Goal: Find specific page/section: Find specific page/section

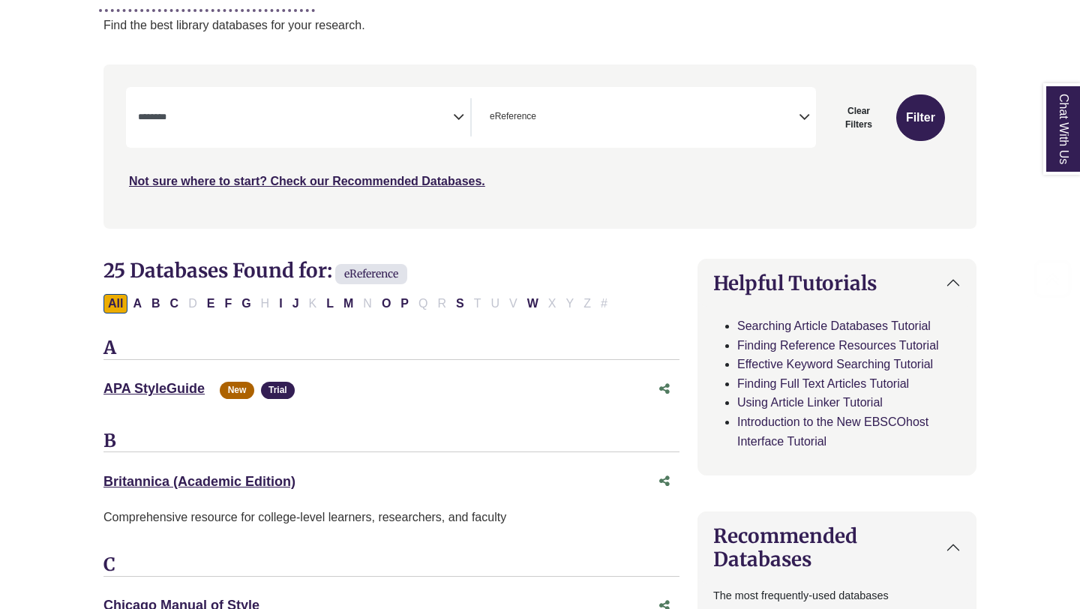
scroll to position [241, 0]
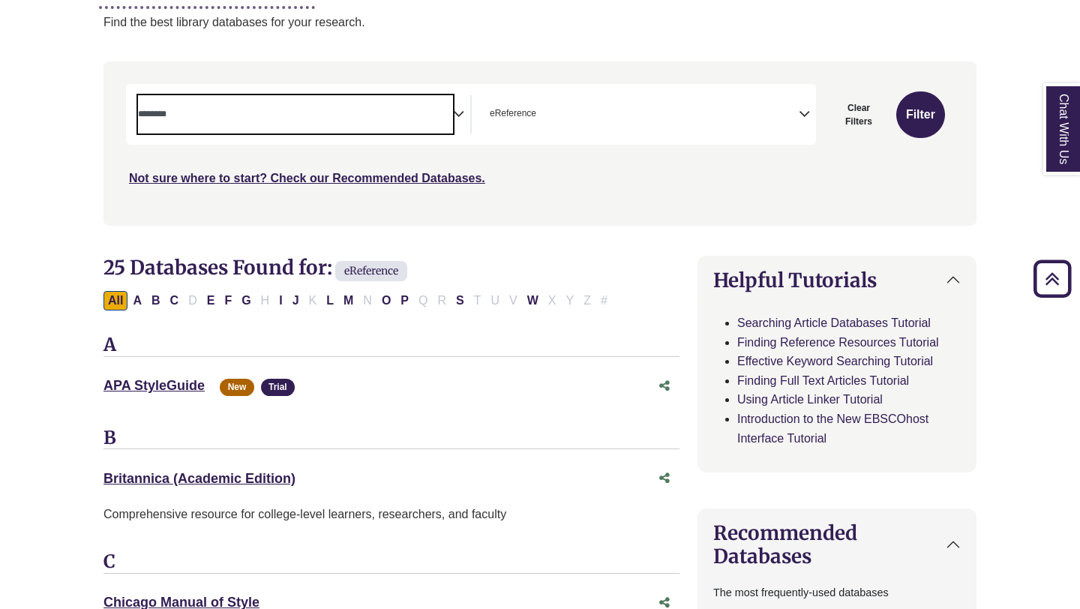
click at [446, 128] on span "Search filters" at bounding box center [295, 114] width 315 height 38
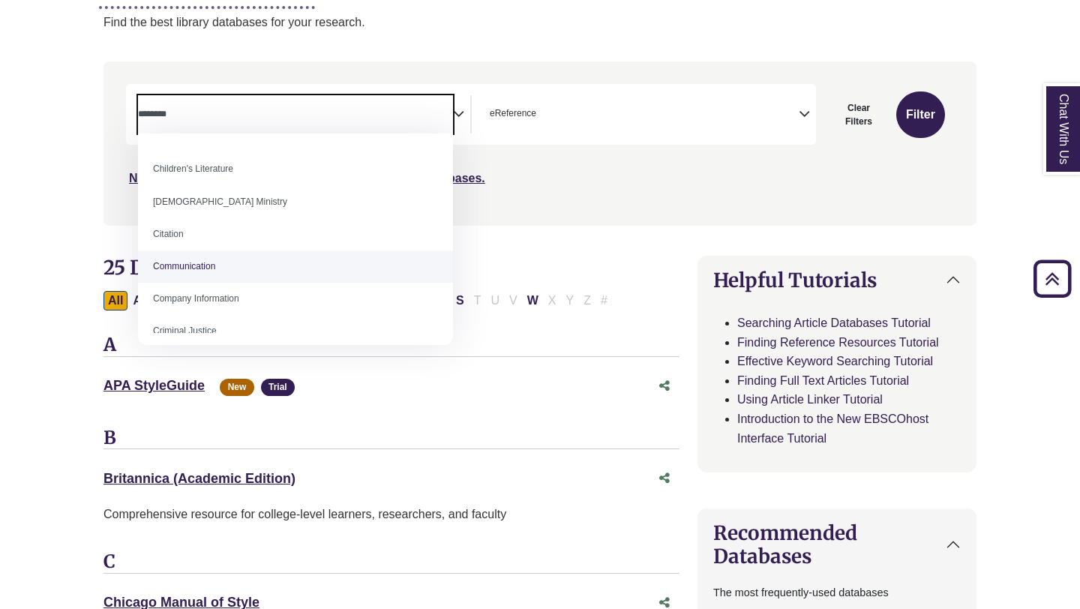
scroll to position [184, 0]
select select "*****"
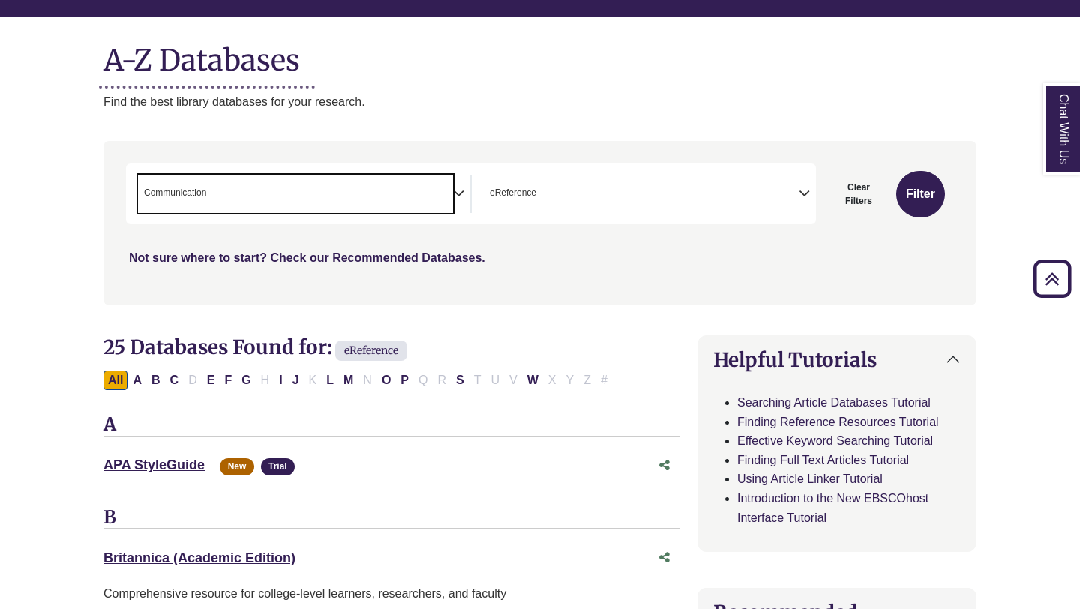
scroll to position [0, 0]
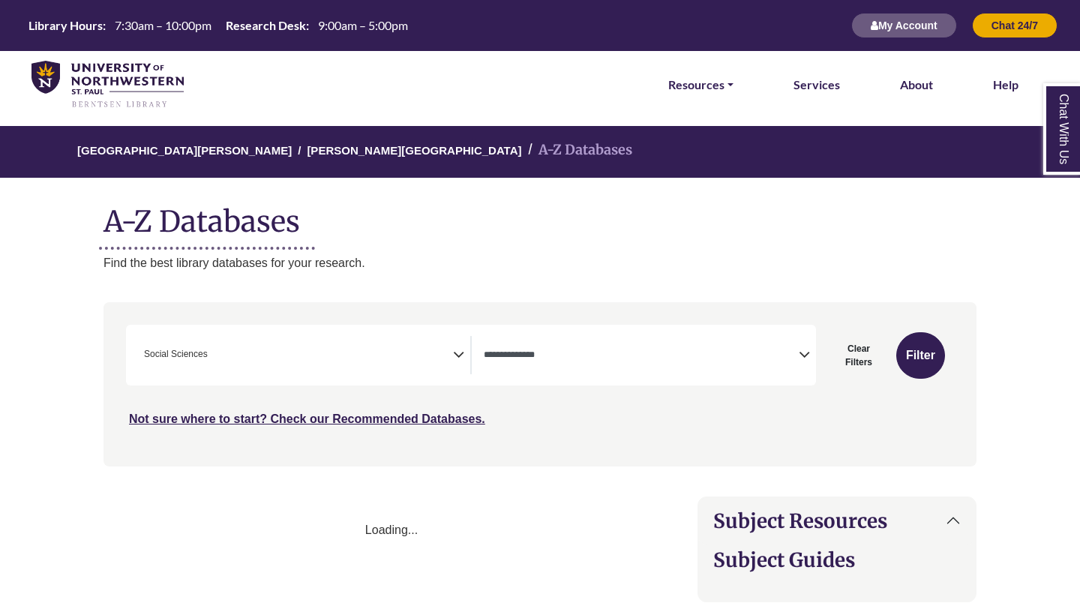
select select "Database Types Filter"
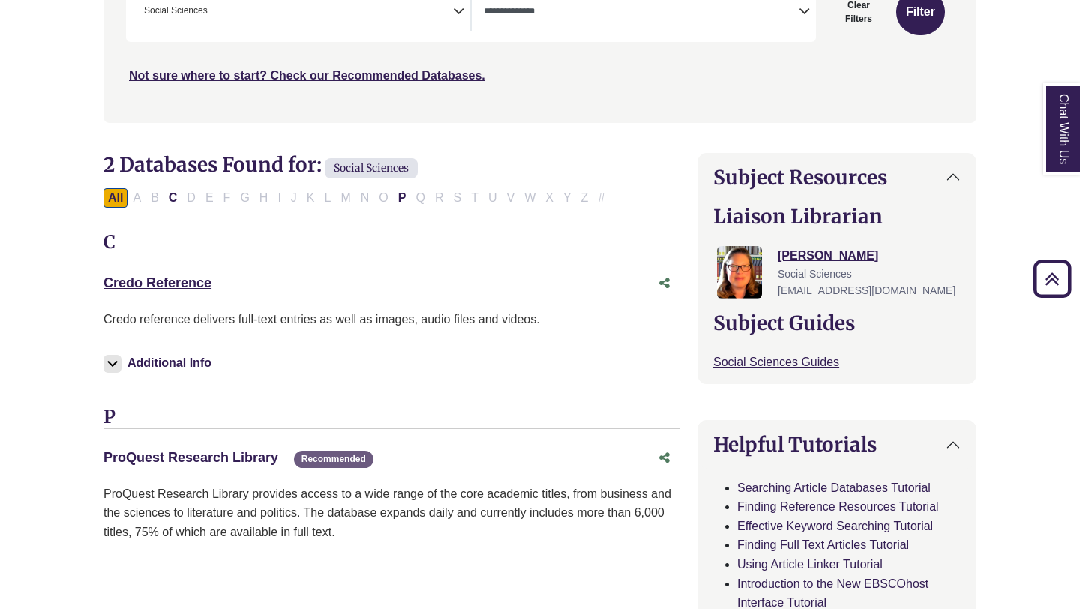
scroll to position [335, 0]
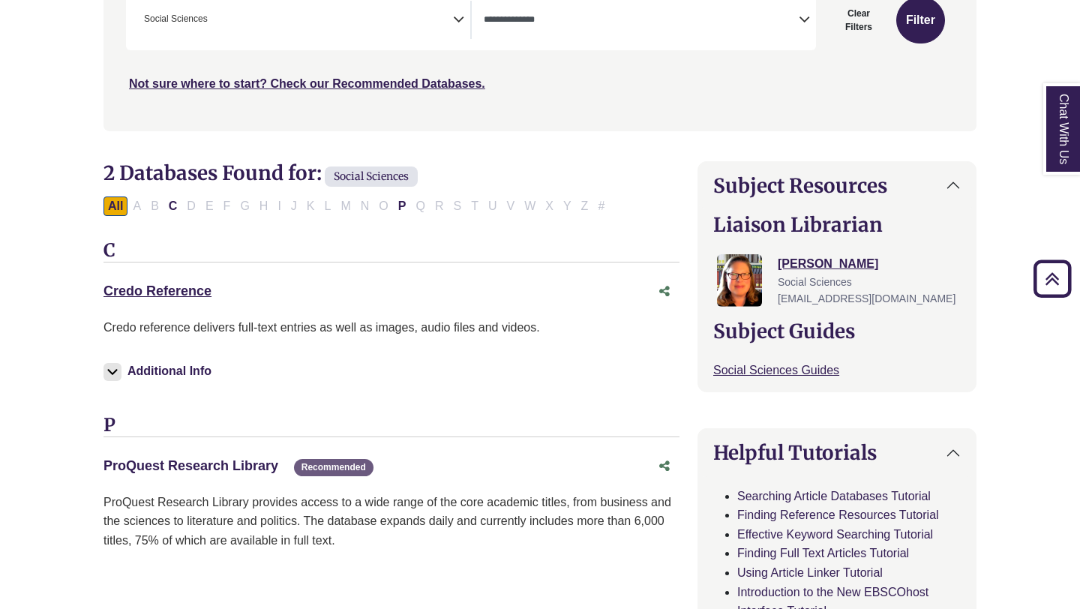
click at [222, 468] on link "ProQuest Research Library This link opens in a new window" at bounding box center [191, 465] width 175 height 15
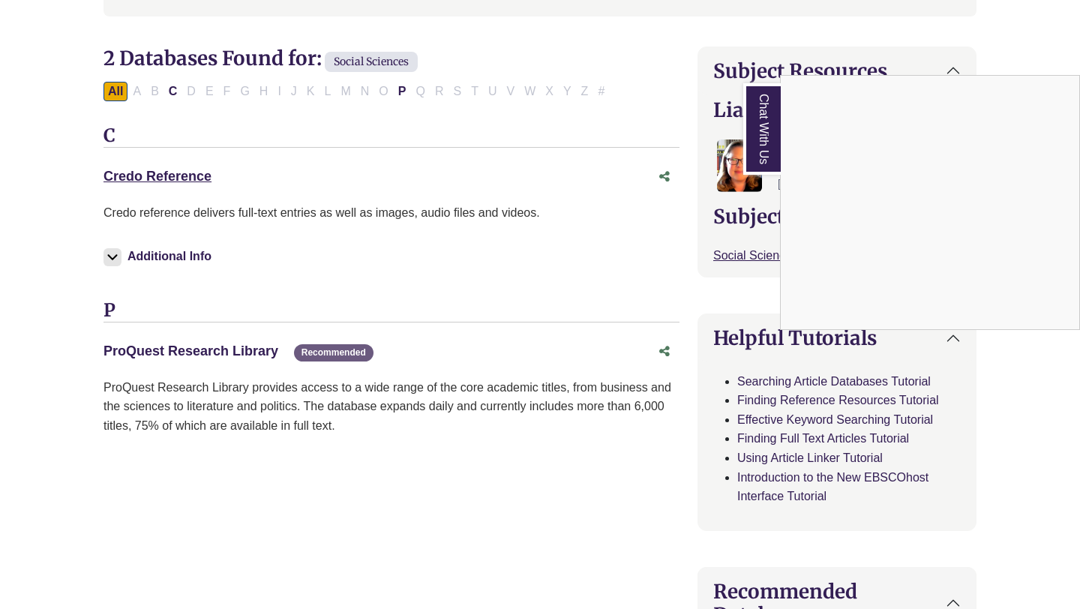
scroll to position [446, 0]
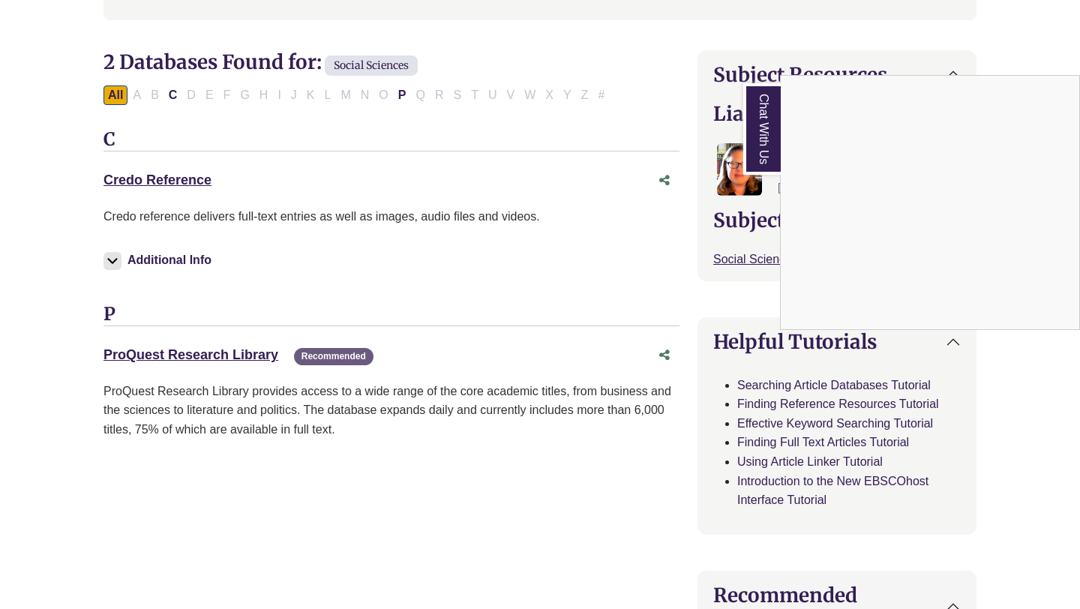
click at [163, 181] on div "Chat With Us" at bounding box center [540, 304] width 1080 height 609
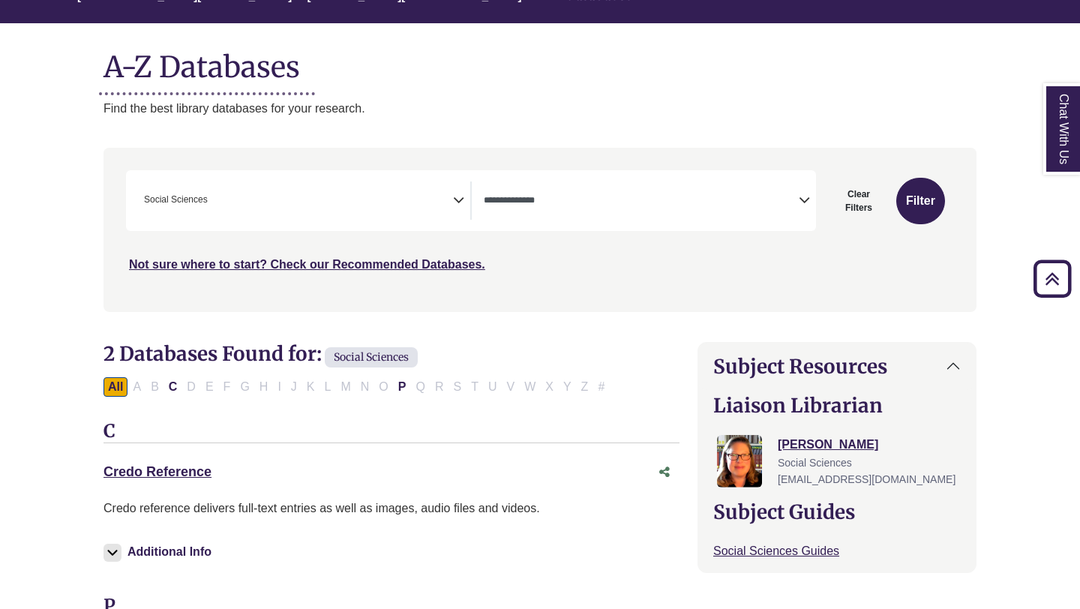
scroll to position [0, 0]
